Goal: Task Accomplishment & Management: Complete application form

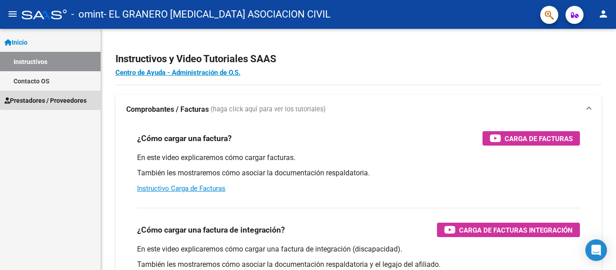
click at [53, 103] on span "Prestadores / Proveedores" at bounding box center [46, 101] width 82 height 10
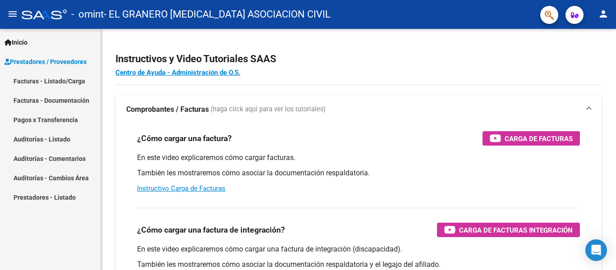
click at [72, 77] on link "Facturas - Listado/Carga" at bounding box center [50, 80] width 101 height 19
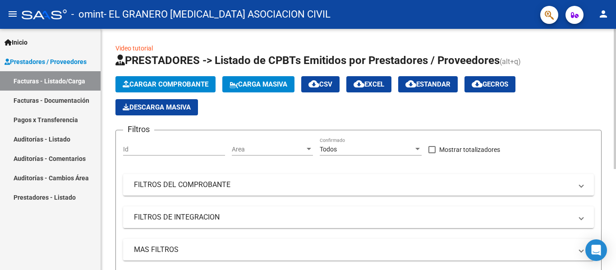
click at [175, 81] on span "Cargar Comprobante" at bounding box center [166, 84] width 86 height 8
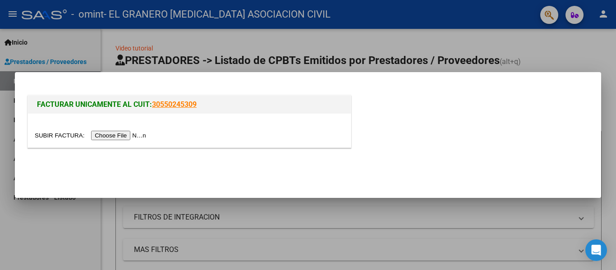
click at [122, 136] on input "file" at bounding box center [92, 135] width 114 height 9
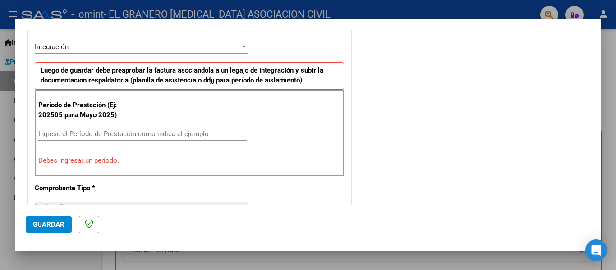
scroll to position [174, 0]
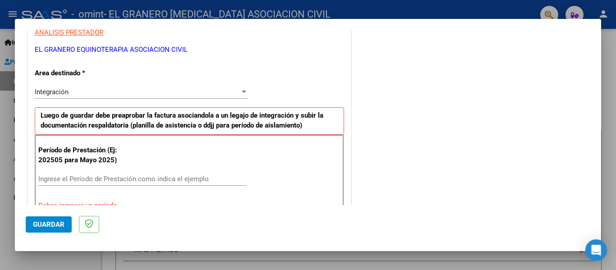
click at [107, 179] on input "Ingrese el Período de Prestación como indica el ejemplo" at bounding box center [142, 179] width 208 height 8
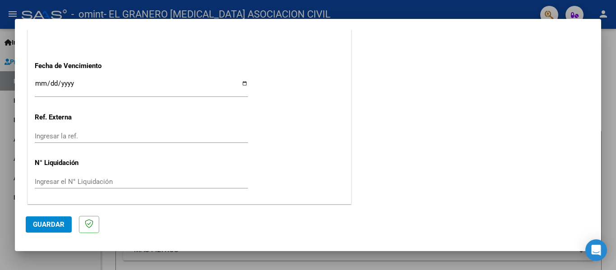
scroll to position [619, 0]
type input "202506"
click at [241, 84] on input "Ingresar la fecha" at bounding box center [141, 86] width 213 height 14
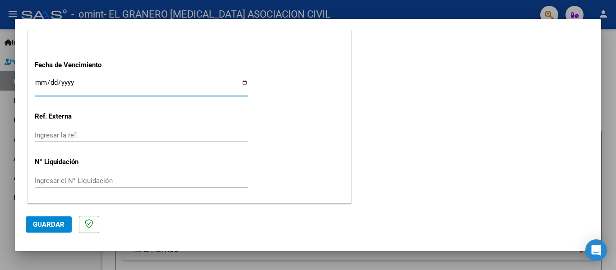
type input "[DATE]"
click at [83, 133] on input "Ingresar la ref." at bounding box center [141, 135] width 213 height 8
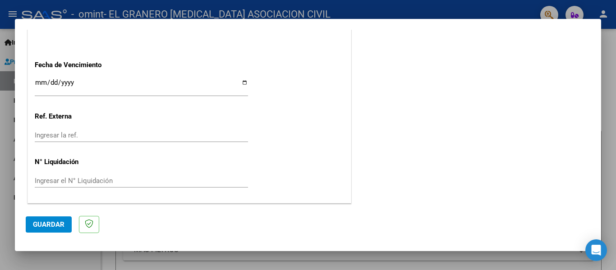
click at [89, 178] on input "Ingresar el N° Liquidación" at bounding box center [141, 181] width 213 height 8
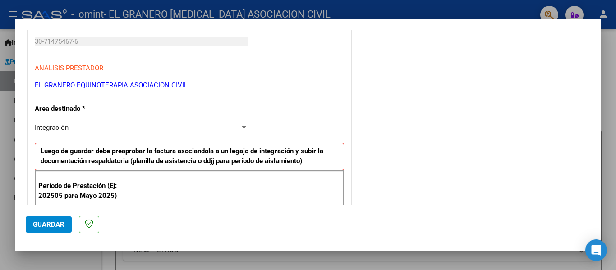
scroll to position [135, 0]
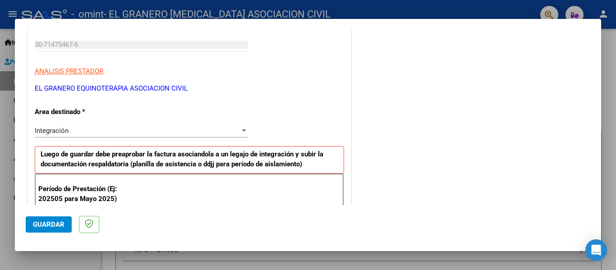
click at [65, 127] on span "Integración" at bounding box center [52, 131] width 34 height 8
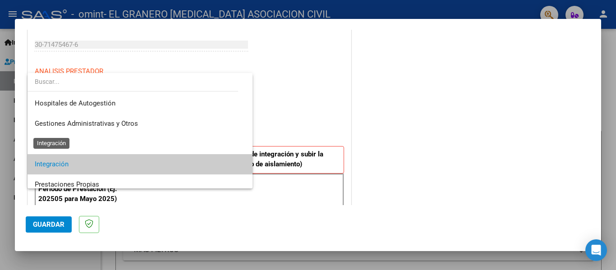
scroll to position [34, 0]
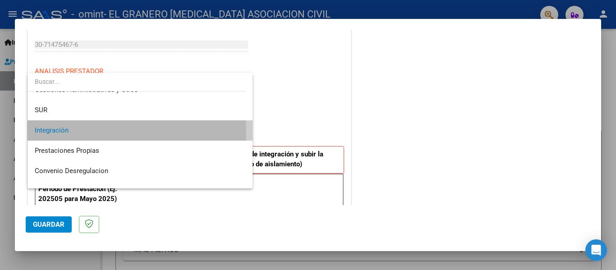
click at [69, 132] on span "Integración" at bounding box center [140, 130] width 211 height 20
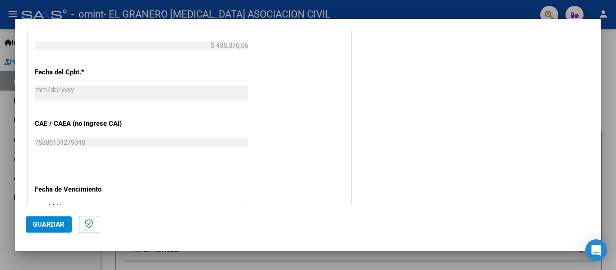
scroll to position [496, 0]
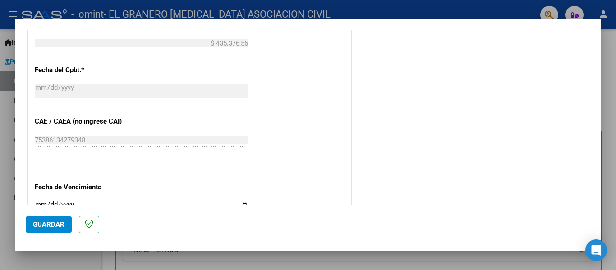
click at [50, 227] on span "Guardar" at bounding box center [49, 225] width 32 height 8
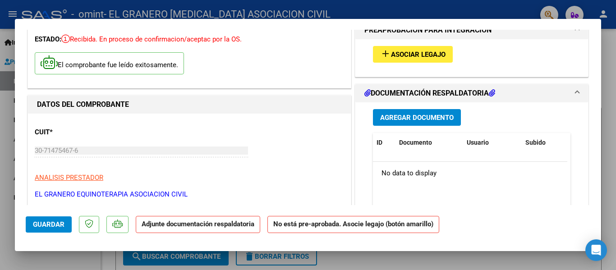
scroll to position [45, 0]
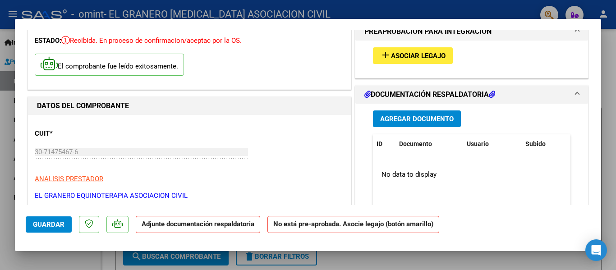
click at [406, 117] on span "Agregar Documento" at bounding box center [417, 119] width 74 height 8
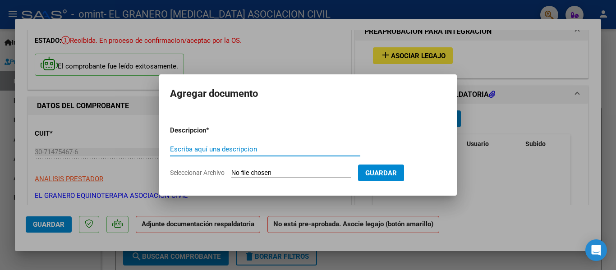
click at [275, 148] on input "Escriba aquí una descripcion" at bounding box center [265, 149] width 190 height 8
click at [264, 154] on div "Escriba aquí una descripcion" at bounding box center [265, 150] width 190 height 14
click at [265, 153] on input "Escriba aquí una descripcion" at bounding box center [265, 149] width 190 height 8
click at [312, 176] on input "Seleccionar Archivo" at bounding box center [291, 173] width 120 height 9
click at [403, 103] on mat-dialog-container "Agregar documento Descripcion * Escriba aquí una descripcion Seleccionar Archiv…" at bounding box center [308, 134] width 298 height 121
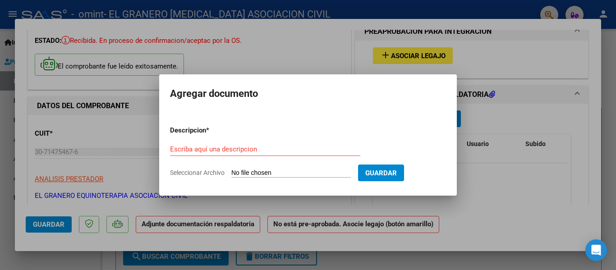
drag, startPoint x: 240, startPoint y: 54, endPoint x: 243, endPoint y: 61, distance: 7.9
click at [240, 54] on div at bounding box center [308, 135] width 616 height 270
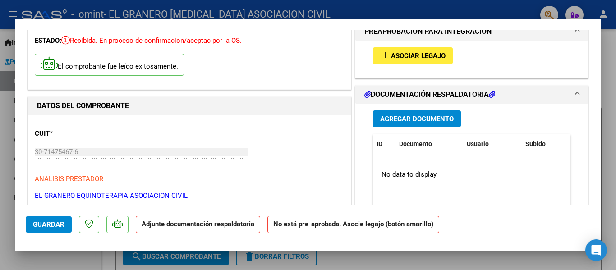
click at [411, 125] on button "Agregar Documento" at bounding box center [417, 119] width 88 height 17
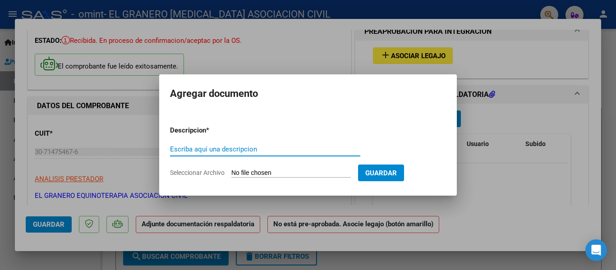
click at [269, 150] on input "Escriba aquí una descripcion" at bounding box center [265, 149] width 190 height 8
click at [223, 173] on span "Seleccionar Archivo" at bounding box center [197, 172] width 55 height 7
click at [231, 173] on input "Seleccionar Archivo" at bounding box center [291, 173] width 120 height 9
type input "C:\fakepath\Planilla de asistencia-6.pdf"
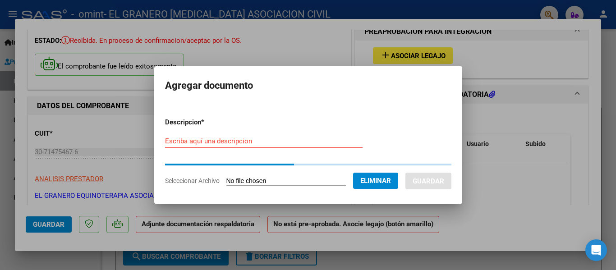
click at [203, 140] on input "Escriba aquí una descripcion" at bounding box center [264, 141] width 198 height 8
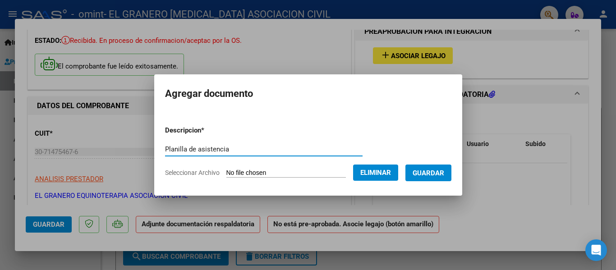
type input "Planilla de asistencia"
click at [320, 182] on form "Descripcion * Planilla de asistencia Escriba aquí una descripcion Seleccionar A…" at bounding box center [308, 152] width 287 height 66
click at [447, 177] on button "Guardar" at bounding box center [429, 173] width 46 height 17
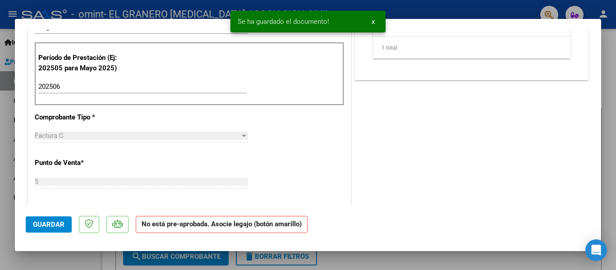
scroll to position [271, 0]
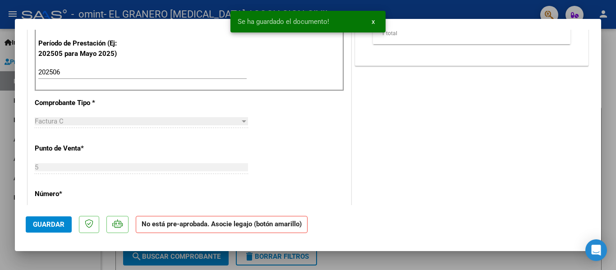
click at [48, 220] on button "Guardar" at bounding box center [49, 225] width 46 height 16
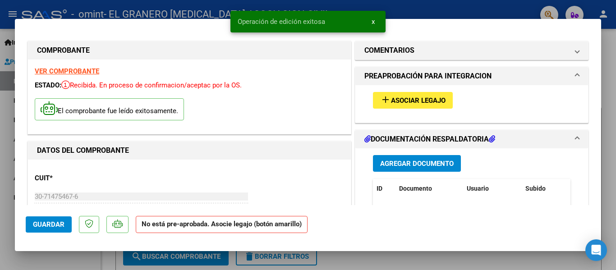
scroll to position [0, 0]
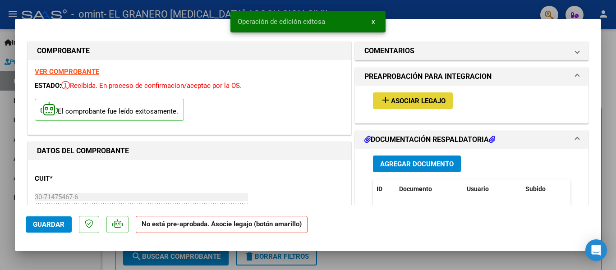
click at [404, 104] on span "Asociar Legajo" at bounding box center [418, 101] width 55 height 8
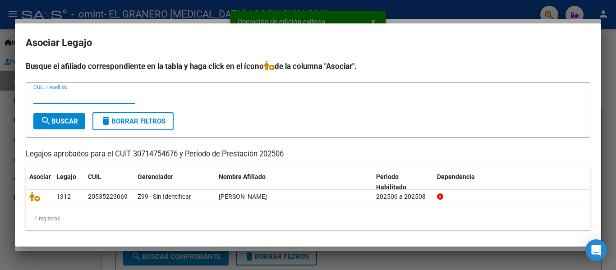
scroll to position [2, 0]
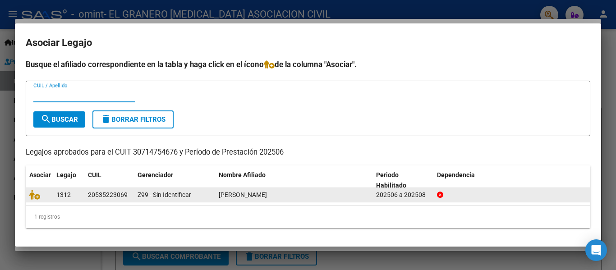
click at [218, 199] on datatable-body-cell "[PERSON_NAME]" at bounding box center [293, 195] width 157 height 14
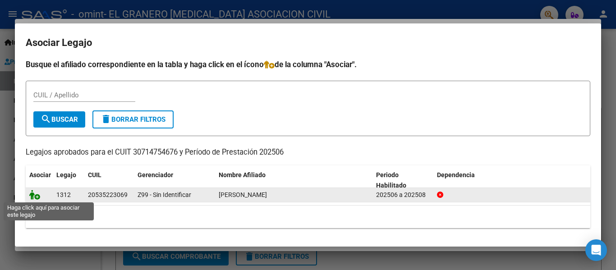
click at [37, 195] on icon at bounding box center [34, 195] width 11 height 10
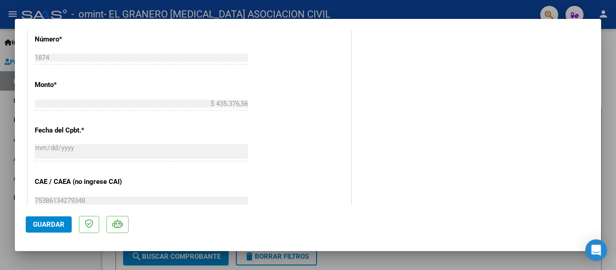
scroll to position [496, 0]
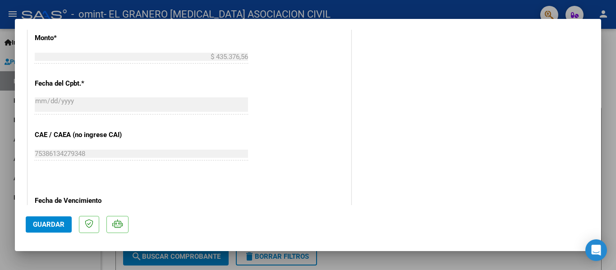
click at [60, 227] on span "Guardar" at bounding box center [49, 225] width 32 height 8
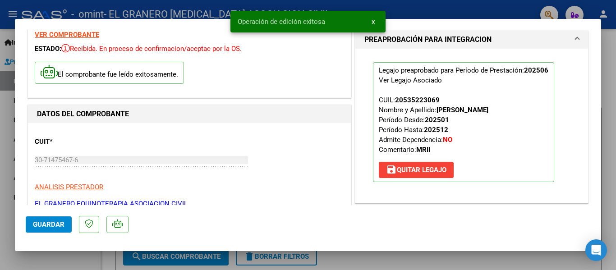
scroll to position [0, 0]
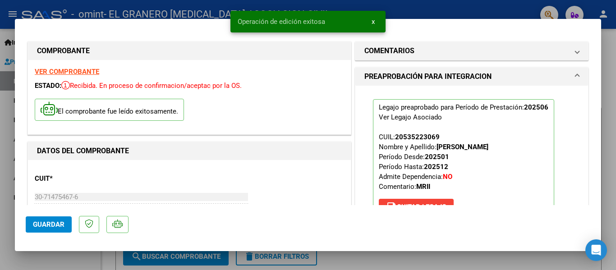
type input "$ 0,00"
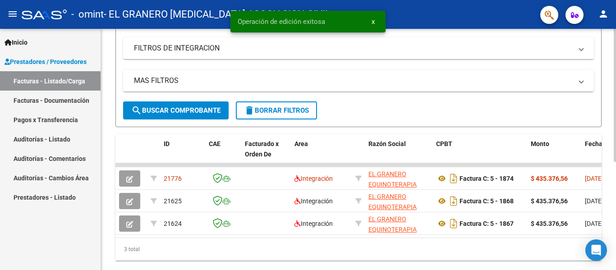
scroll to position [180, 0]
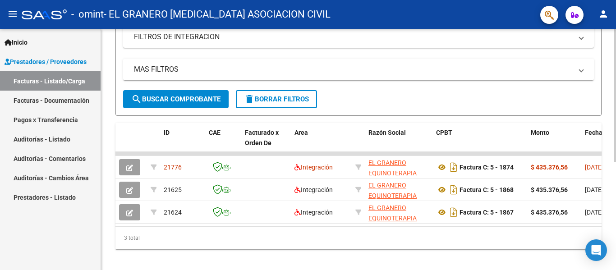
click at [362, 237] on div "3 total" at bounding box center [359, 238] width 486 height 23
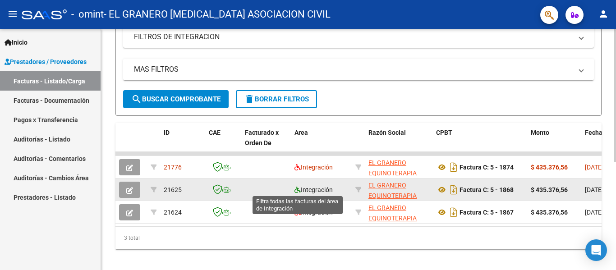
click at [296, 192] on icon at bounding box center [298, 190] width 6 height 6
click at [296, 191] on icon at bounding box center [298, 190] width 6 height 6
click at [296, 190] on icon at bounding box center [298, 190] width 6 height 6
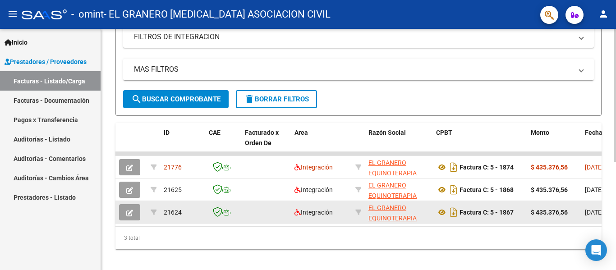
click at [253, 225] on datatable-selection "21776 Integración EL GRANERO [MEDICAL_DATA] ASOCIACION CIVIL 30714754676 Factur…" at bounding box center [359, 221] width 486 height 7
click at [304, 214] on span "Integración" at bounding box center [314, 212] width 38 height 7
drag, startPoint x: 240, startPoint y: 225, endPoint x: 253, endPoint y: 213, distance: 17.6
click at [241, 225] on datatable-selection "21776 Integración EL GRANERO [MEDICAL_DATA] ASOCIACION CIVIL 30714754676 Factur…" at bounding box center [359, 221] width 486 height 7
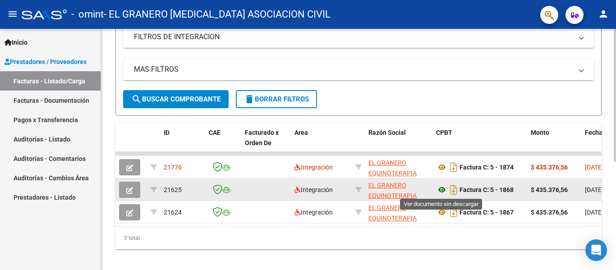
click at [443, 190] on icon at bounding box center [442, 190] width 12 height 11
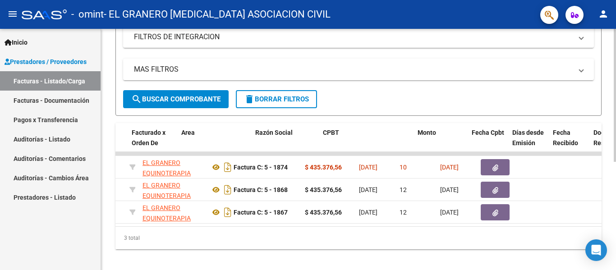
scroll to position [0, 0]
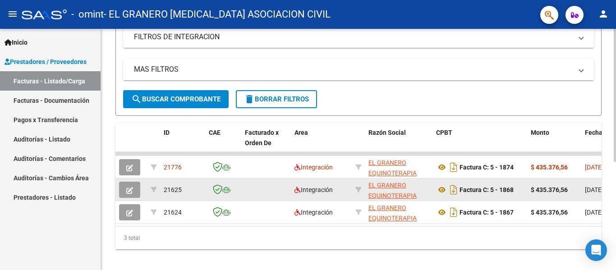
click at [129, 193] on icon "button" at bounding box center [129, 190] width 7 height 7
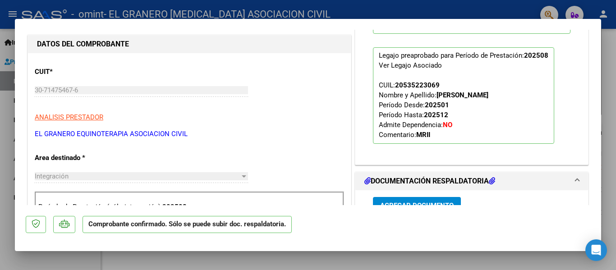
scroll to position [219, 0]
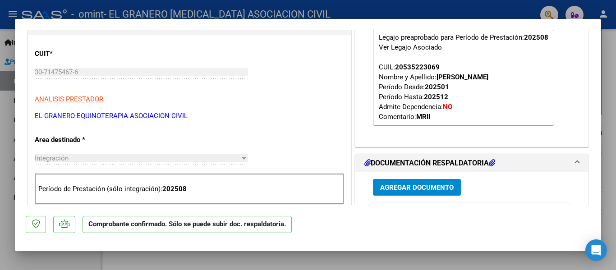
drag, startPoint x: 0, startPoint y: 113, endPoint x: 2, endPoint y: 108, distance: 5.1
click at [1, 113] on div at bounding box center [308, 135] width 616 height 270
type input "$ 0,00"
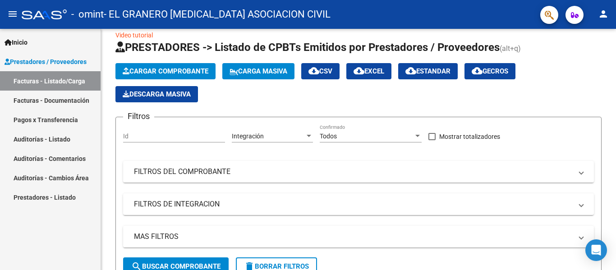
scroll to position [0, 0]
